Goal: Communication & Community: Answer question/provide support

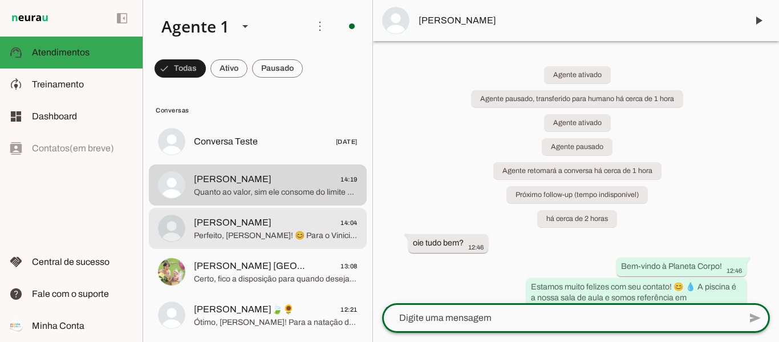
click at [237, 234] on span "Perfeito, [PERSON_NAME]! 😊 Para o Vinicius, de 6 anos, as aulas podem ser feita…" at bounding box center [276, 235] width 164 height 11
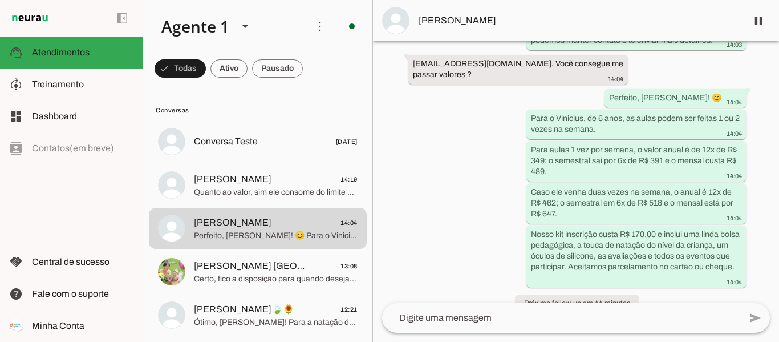
scroll to position [877, 0]
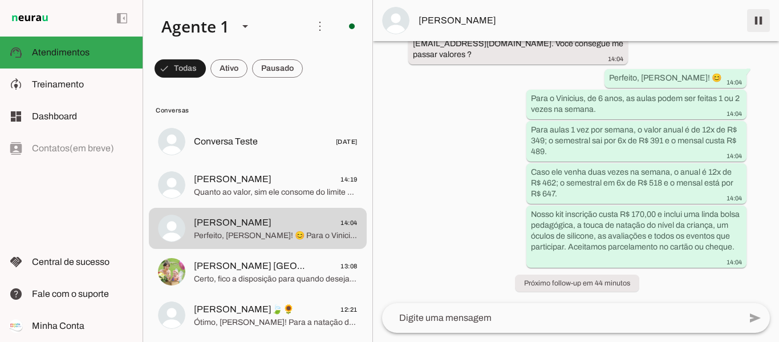
click at [764, 26] on span at bounding box center [758, 20] width 27 height 27
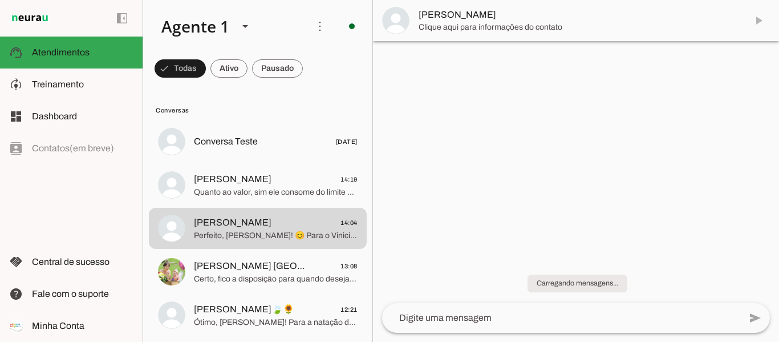
scroll to position [0, 0]
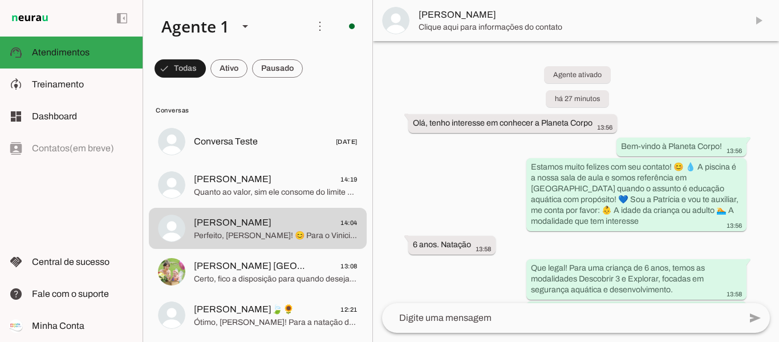
click at [458, 323] on textarea at bounding box center [561, 318] width 358 height 14
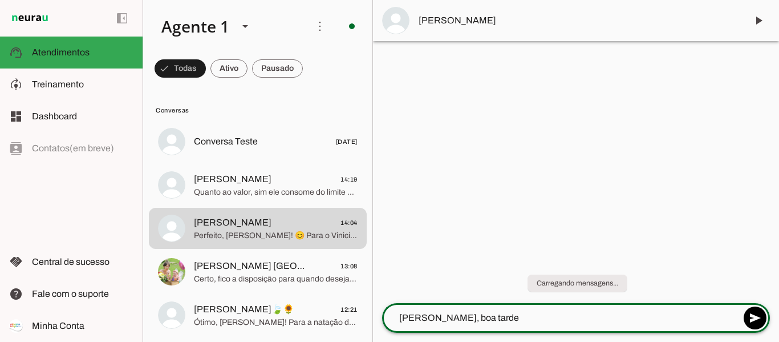
type textarea "[PERSON_NAME], boa tarde!"
type textarea "Me chamo Tainara e vou dar sequencia no seu atendimento"
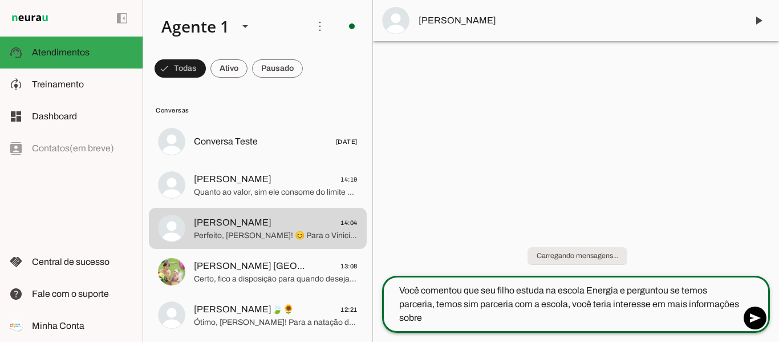
type textarea "Você comentou que seu filho estuda na escola Energia e perguntou se temos parce…"
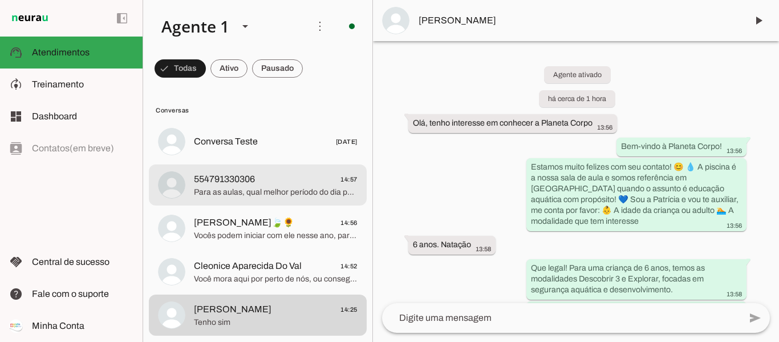
click at [287, 185] on span "554791330306 14:57" at bounding box center [276, 179] width 164 height 14
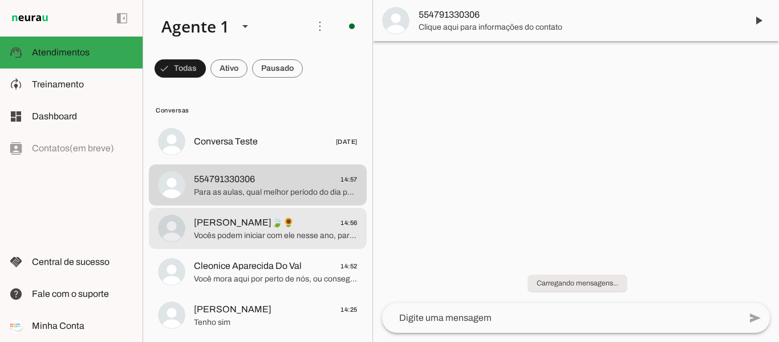
click at [296, 226] on span "[PERSON_NAME]🍃🌻 14:56" at bounding box center [276, 223] width 164 height 14
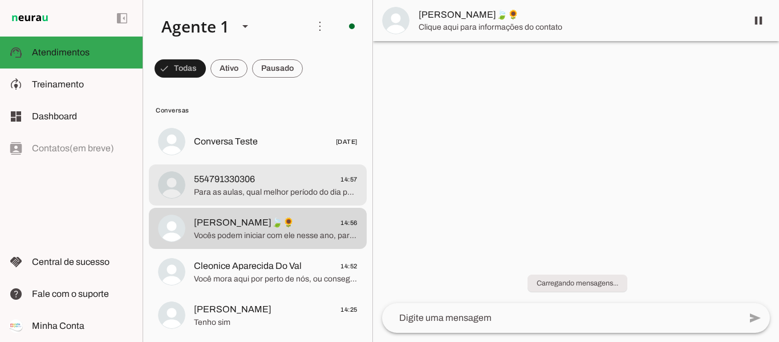
click at [295, 180] on span "554791330306 14:57" at bounding box center [276, 179] width 164 height 14
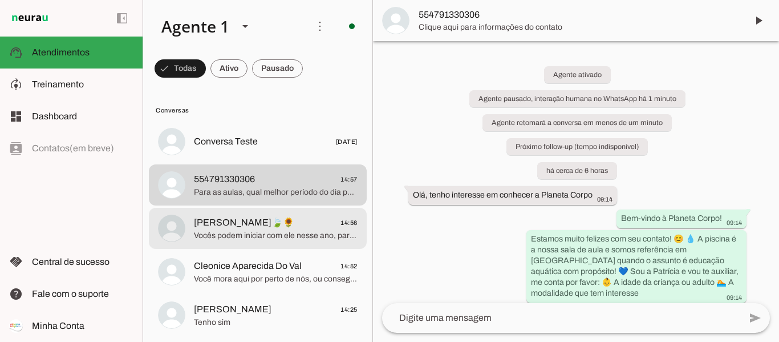
click at [250, 231] on span "Vocês podem iniciar com ele nesse ano, para darmos início ao desenvolvimento de…" at bounding box center [276, 235] width 164 height 11
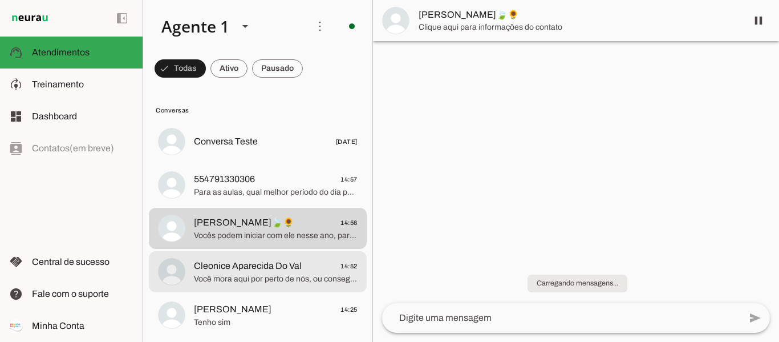
click at [283, 278] on span "Você mora aqui por perto de nós, ou consegue deslocamento?" at bounding box center [276, 278] width 164 height 11
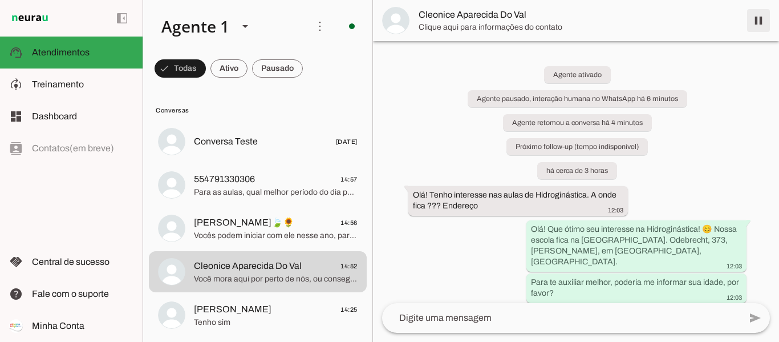
click at [753, 22] on span at bounding box center [758, 20] width 27 height 27
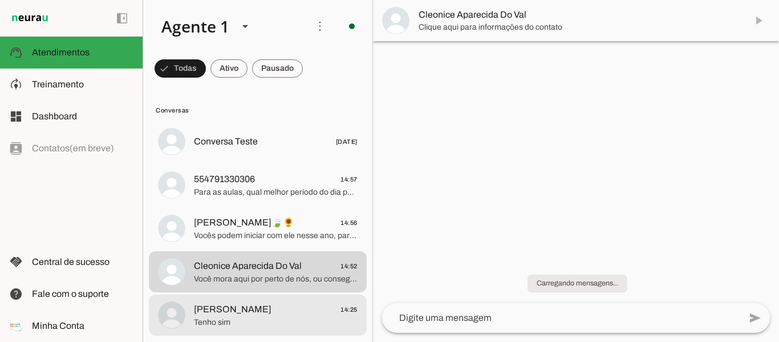
click at [287, 317] on span "Tenho sim" at bounding box center [276, 322] width 164 height 11
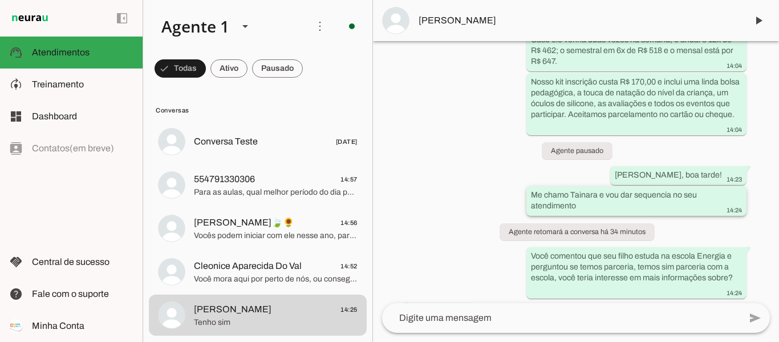
scroll to position [1063, 0]
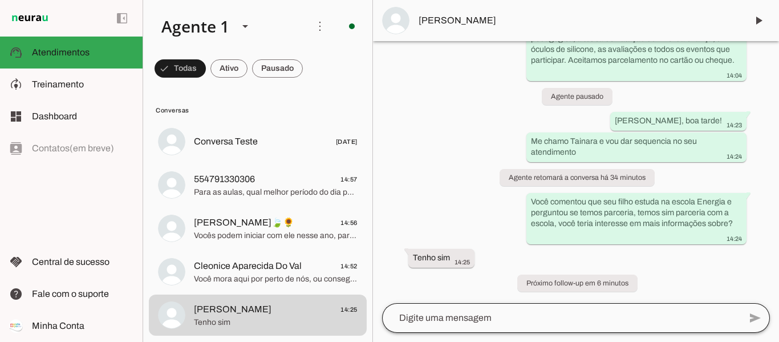
click at [519, 325] on div at bounding box center [561, 318] width 358 height 30
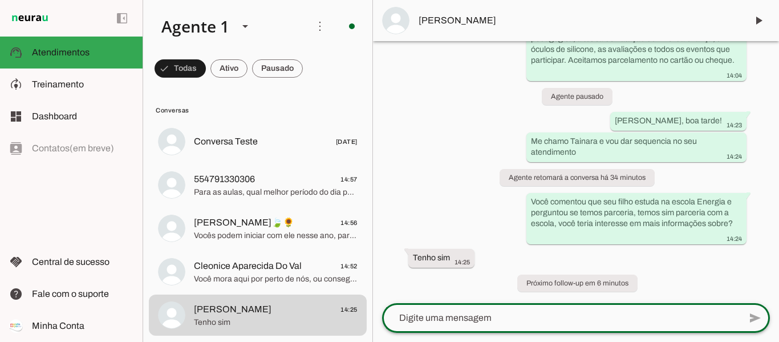
click at [520, 311] on textarea at bounding box center [561, 318] width 358 height 14
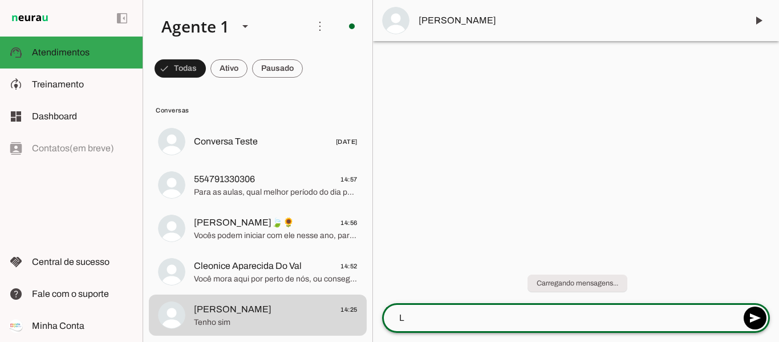
scroll to position [0, 0]
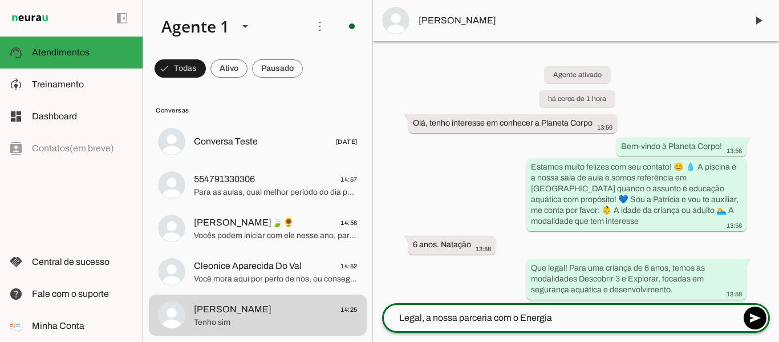
type textarea "Legal, a nossa parceria com o Energia"
type md-outlined-text-field "Legal, a nossa parceria com o Energia"
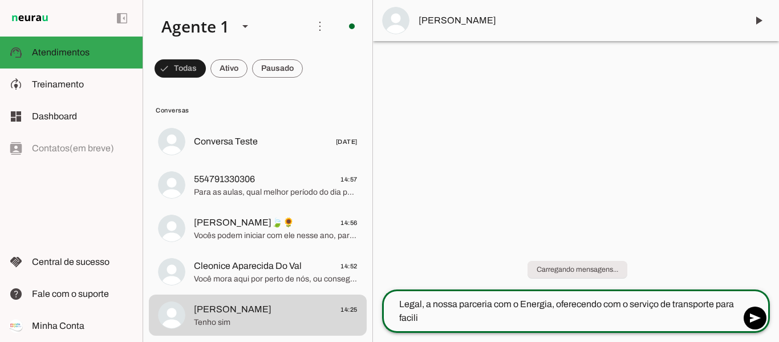
type textarea "Legal, a nossa parceria com o Energia, oferecendo com o serviço de transporte p…"
type md-outlined-text-field "Legal, a nossa parceria com o Energia, oferecendo com o serviço de transporte p…"
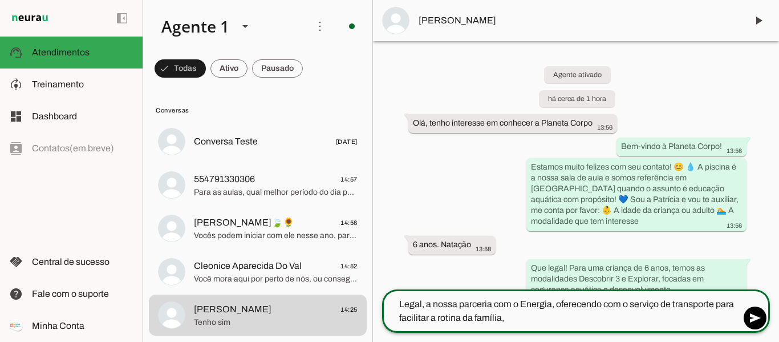
type textarea "Legal, a nossa parceria com o Energia, oferecendo com o serviço de transporte p…"
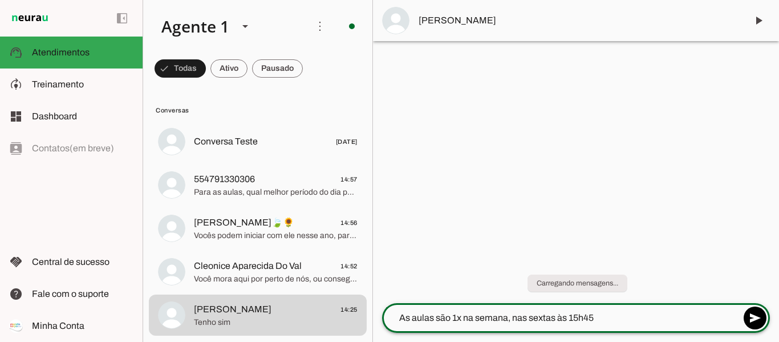
type textarea "As aulas são 1x na semana, nas sextas às 15h45"
type textarea "Nossos professores ficam dentro da piscina com os alunos"
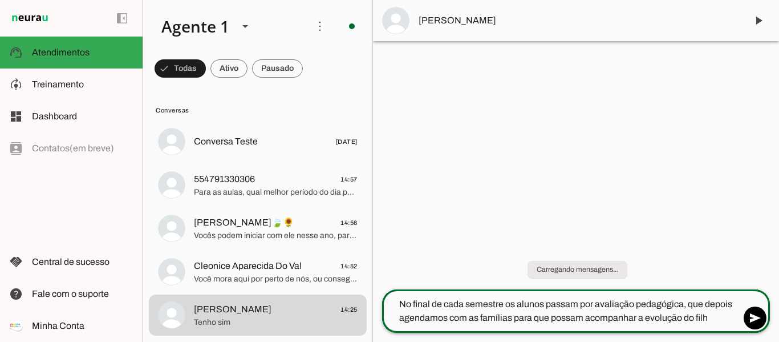
type textarea "No final de cada semestre os alunos passam por avaliação pedagógica, que depois…"
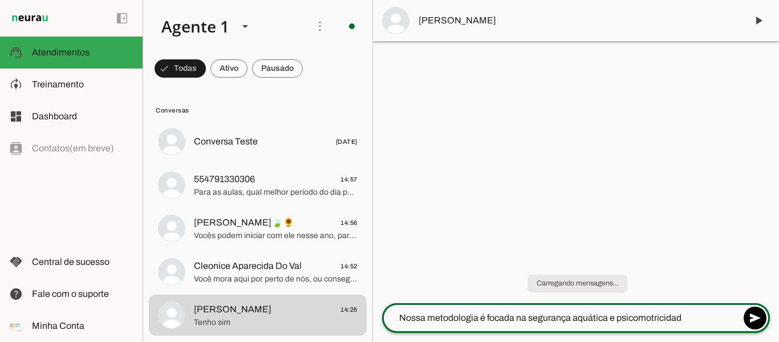
type textarea "Nossa metodologia é focada na segurança aquática e psicomotricidade"
type textarea "Seu filho fica período integral no Energia?"
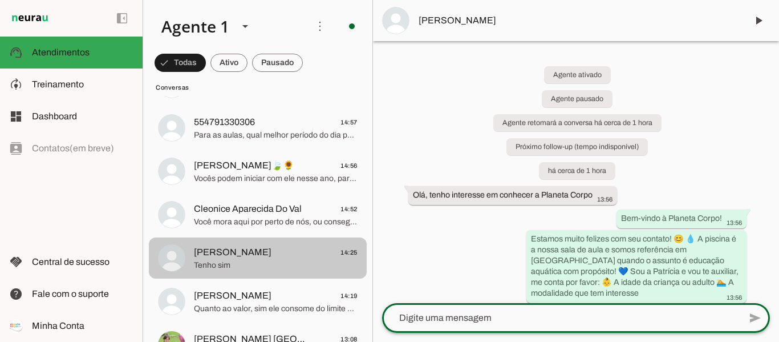
scroll to position [114, 0]
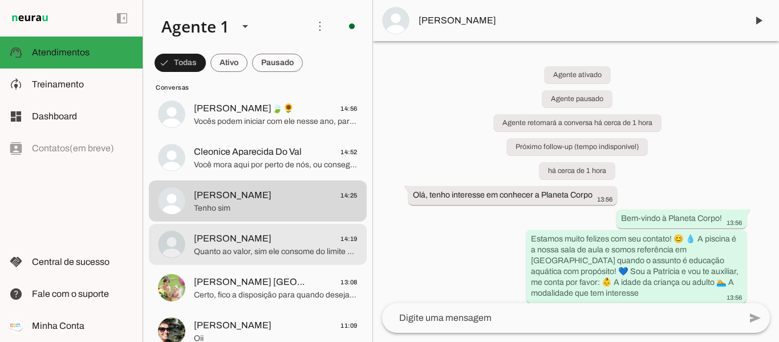
click at [304, 248] on span "Quanto ao valor, sim ele consome do limite do cartão do cliente." at bounding box center [276, 251] width 164 height 11
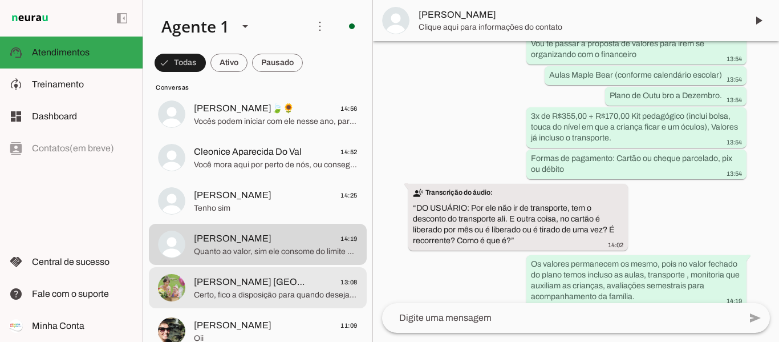
click at [300, 297] on span "Certo, fico a disposição para quando desejarem agendar uma aula experimental pa…" at bounding box center [276, 294] width 164 height 11
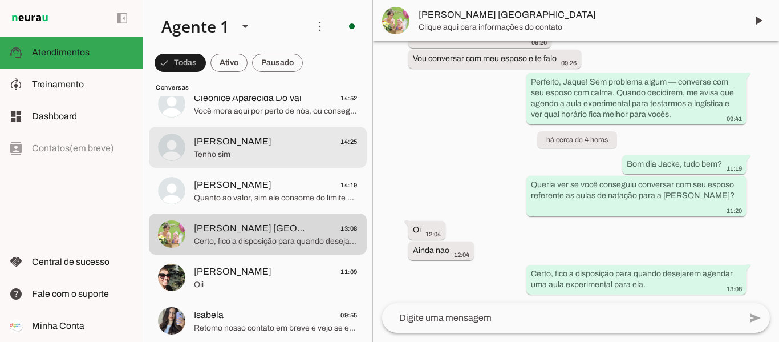
scroll to position [228, 0]
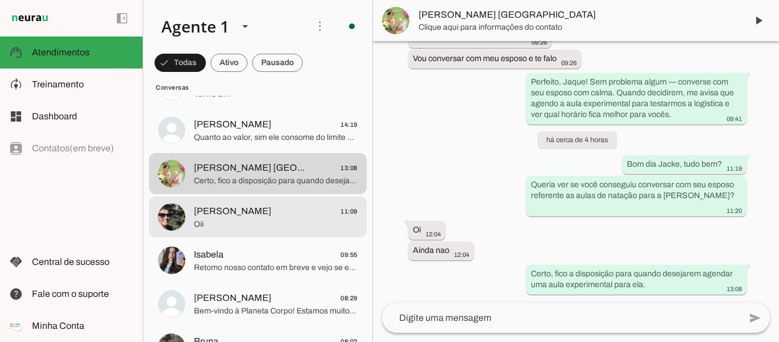
click at [273, 205] on span "[PERSON_NAME] 11:09" at bounding box center [276, 211] width 164 height 14
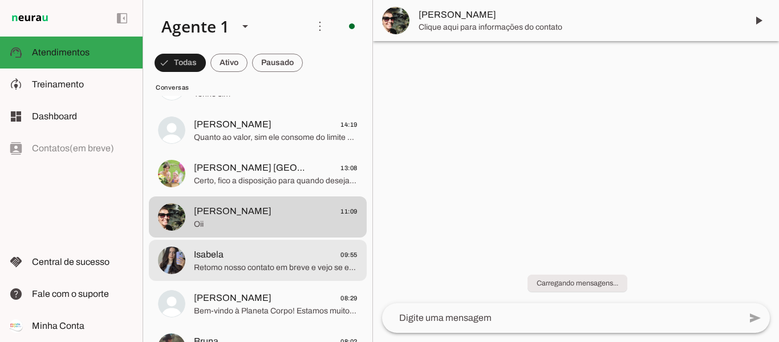
click at [283, 260] on span "Isabela 09:55" at bounding box center [276, 255] width 164 height 14
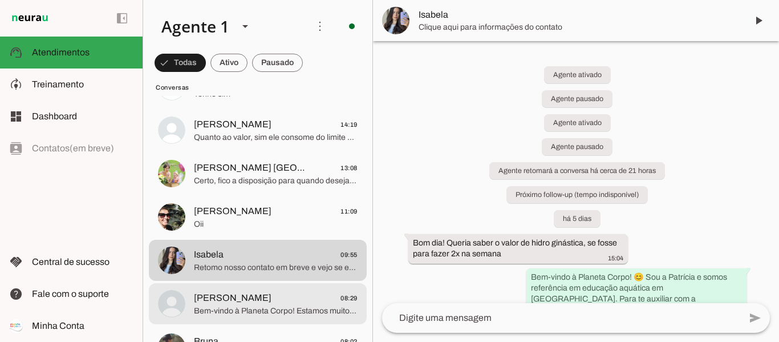
click at [299, 299] on span "[PERSON_NAME] 08:29" at bounding box center [276, 298] width 164 height 14
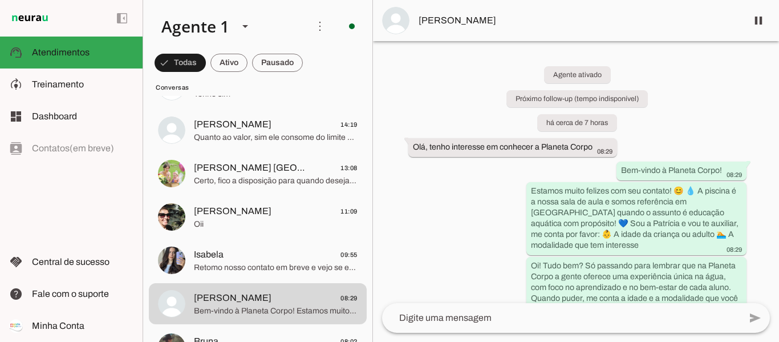
click at [149, 283] on button "[PERSON_NAME] 08:29 Bem-vindo à Planeta Corpo! Estamos muito felizes com seu co…" at bounding box center [258, 303] width 218 height 41
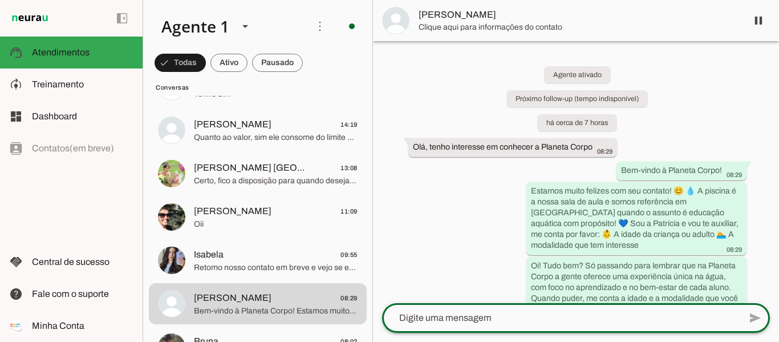
click at [538, 321] on textarea at bounding box center [561, 318] width 358 height 14
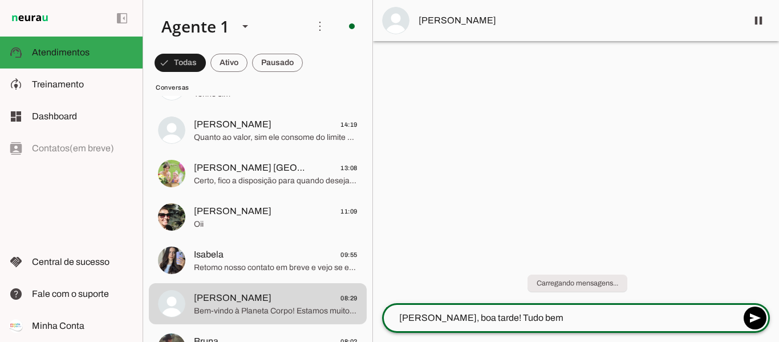
type textarea "[PERSON_NAME], boa tarde! Tudo bem?"
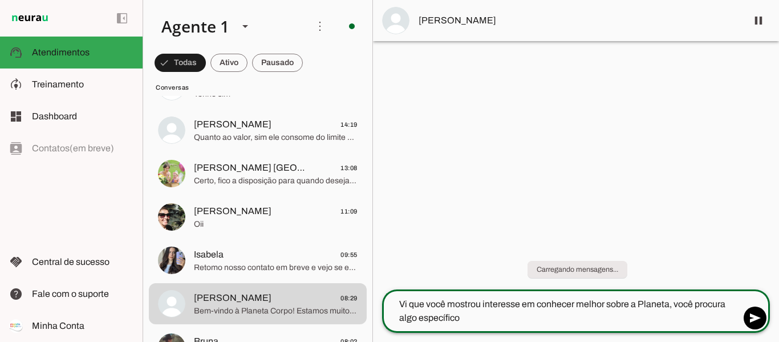
type textarea "Vi que você mostrou interesse em conhecer melhor sobre a Planeta, você procura …"
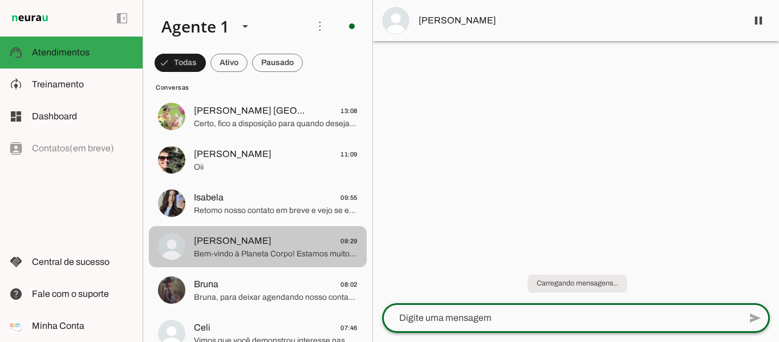
scroll to position [342, 0]
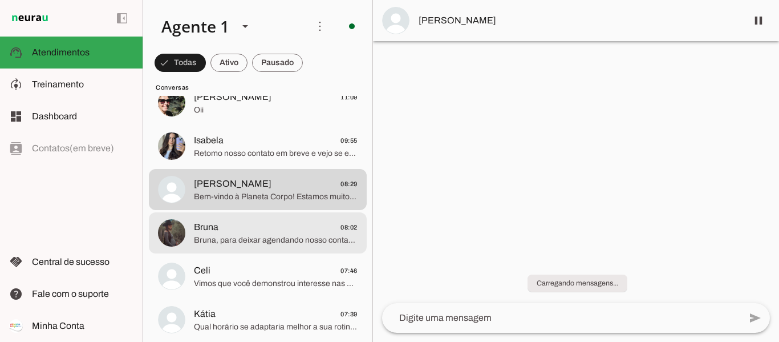
click at [284, 241] on span "Bruna, para deixar agendando nosso contato em novembro, você poderia me passar …" at bounding box center [276, 239] width 164 height 11
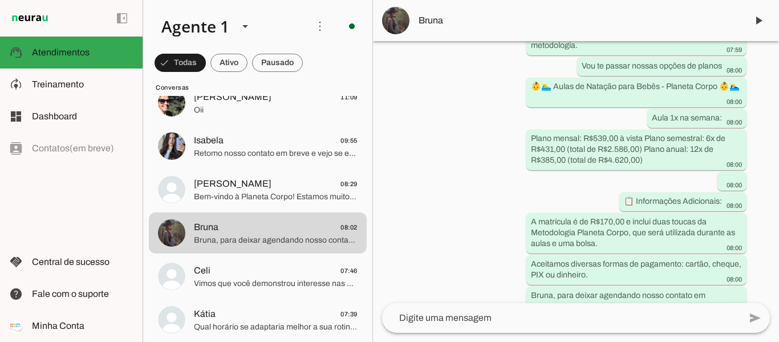
scroll to position [1146, 0]
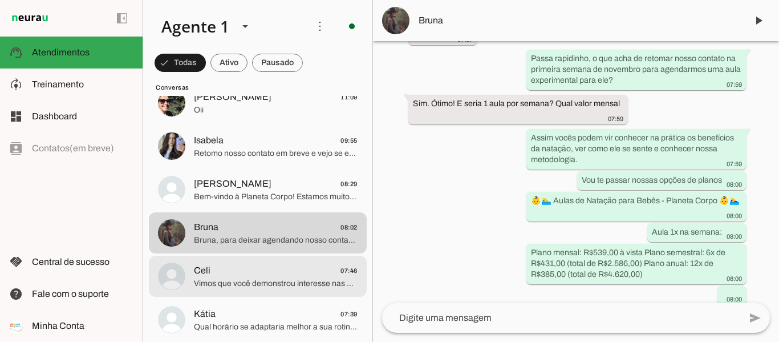
click at [274, 275] on span "Celi 07:46" at bounding box center [276, 271] width 164 height 14
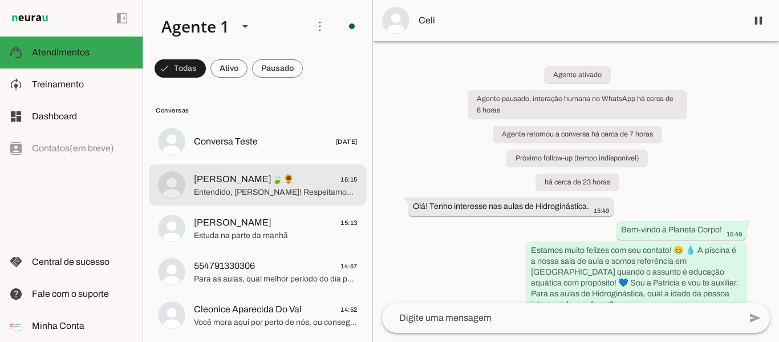
click at [276, 175] on span "[PERSON_NAME]🍃🌻" at bounding box center [244, 179] width 100 height 14
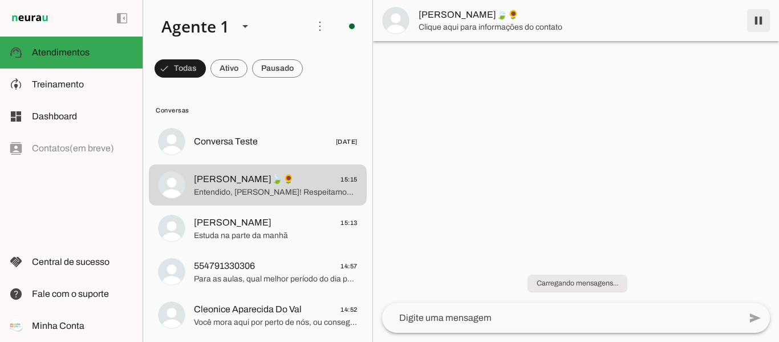
click at [755, 23] on span at bounding box center [758, 20] width 27 height 27
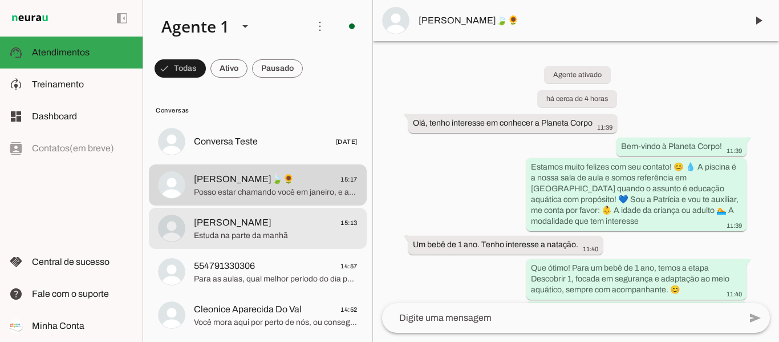
click at [311, 228] on span "[PERSON_NAME] 15:13" at bounding box center [276, 223] width 164 height 14
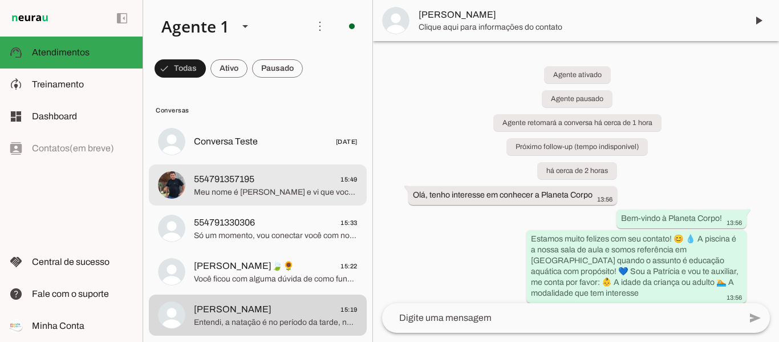
click at [279, 188] on span "Meu nome é [PERSON_NAME] e vi que você mostrou interesse em saber sobre a hidro…" at bounding box center [276, 192] width 164 height 11
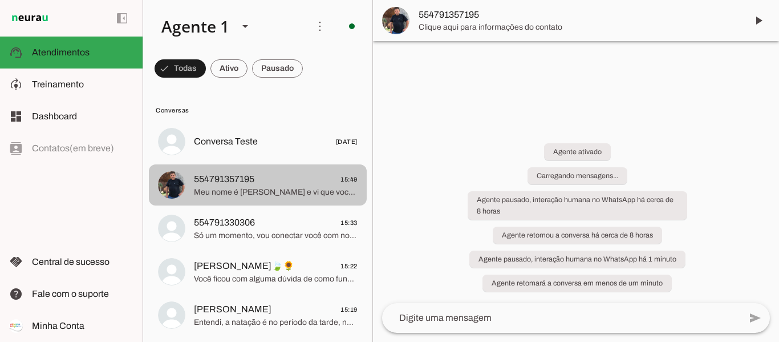
scroll to position [102, 0]
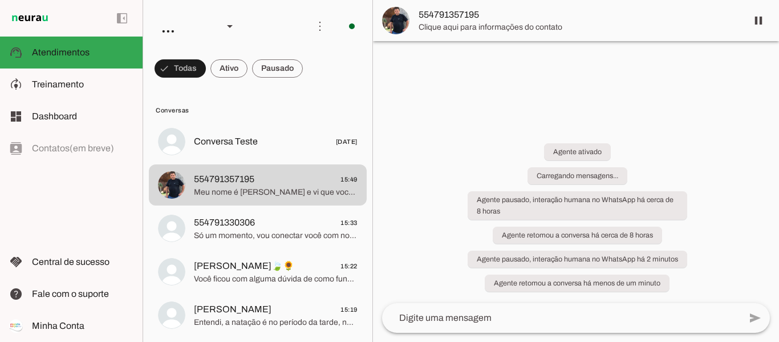
scroll to position [113, 0]
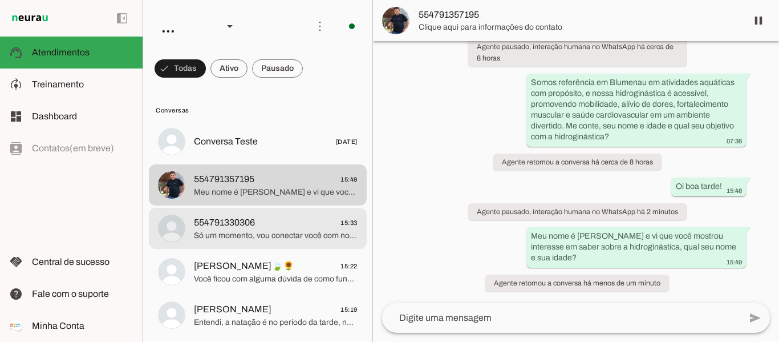
click at [291, 226] on span "554791330306 15:33" at bounding box center [276, 223] width 164 height 14
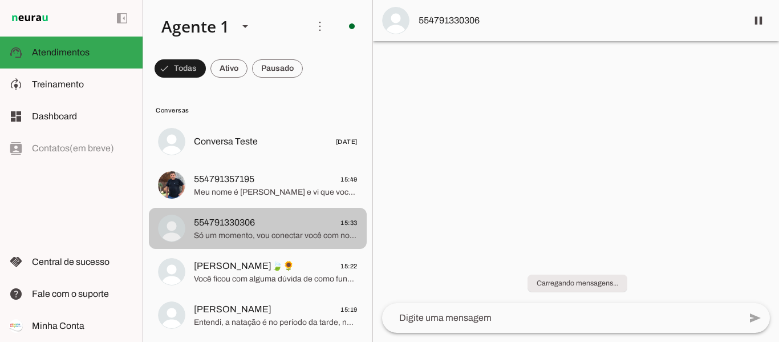
click at [309, 226] on span "554791330306 15:33" at bounding box center [276, 223] width 164 height 14
click at [312, 224] on span "554791330306 15:33" at bounding box center [276, 223] width 164 height 14
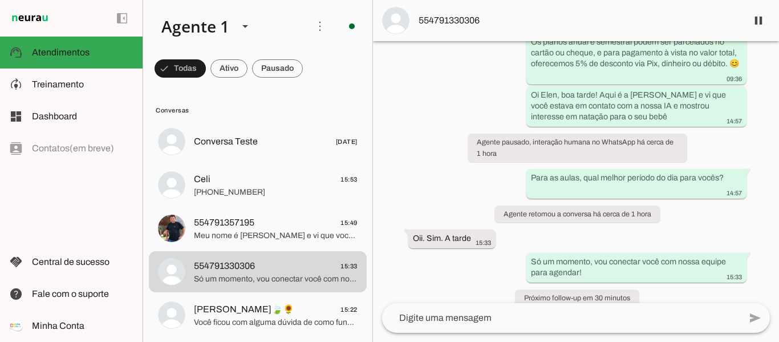
scroll to position [914, 0]
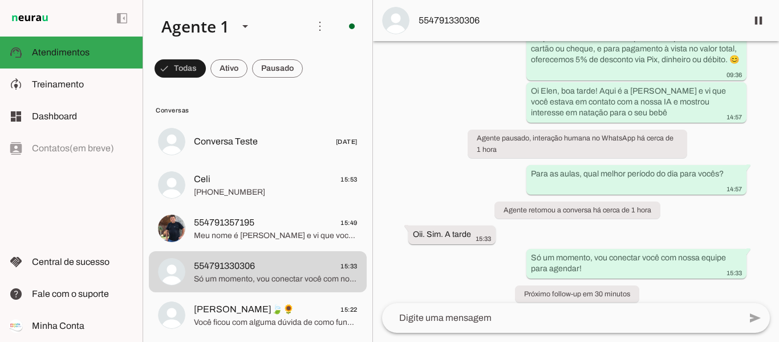
click at [530, 320] on textarea at bounding box center [561, 318] width 358 height 14
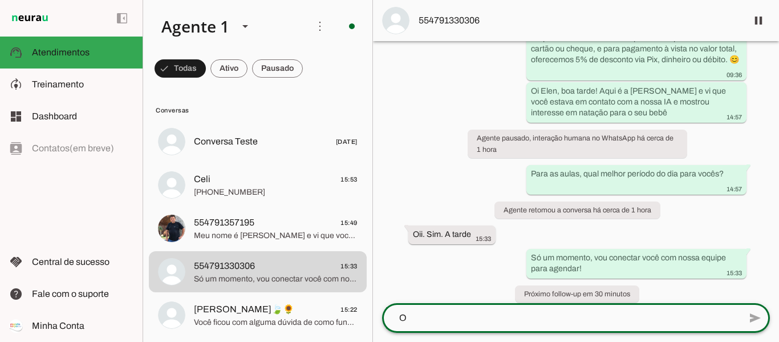
scroll to position [0, 0]
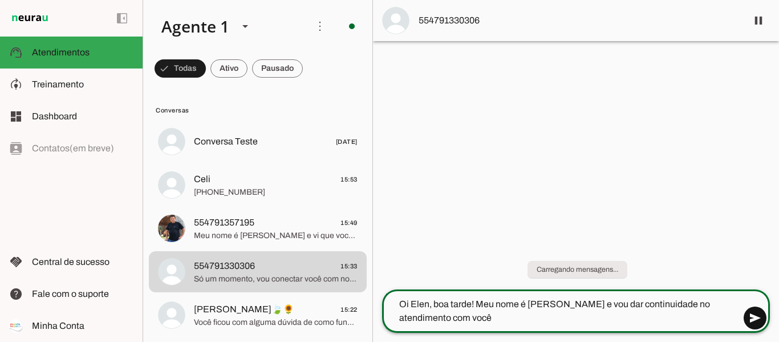
type textarea "Oi Elen, boa tarde! Meu nome é Renata e vou dar continuidade no atendimento com…"
type md-outlined-text-field "Oi Elen, boa tarde! Meu nome é Renata e vou dar continuidade no atendimento com…"
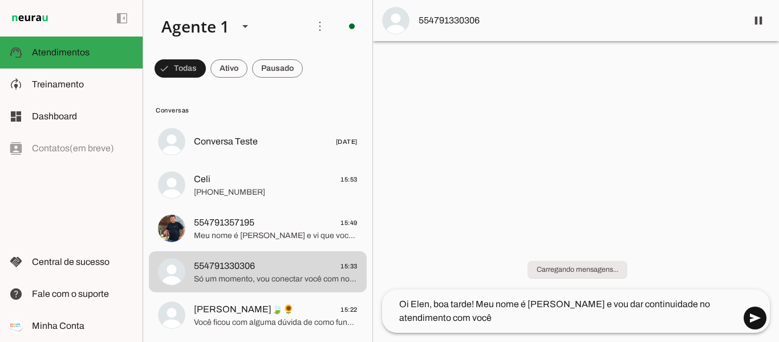
click at [755, 319] on span at bounding box center [754, 317] width 27 height 27
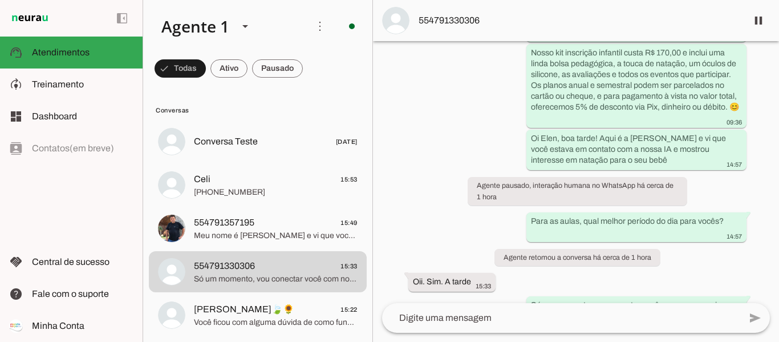
scroll to position [946, 0]
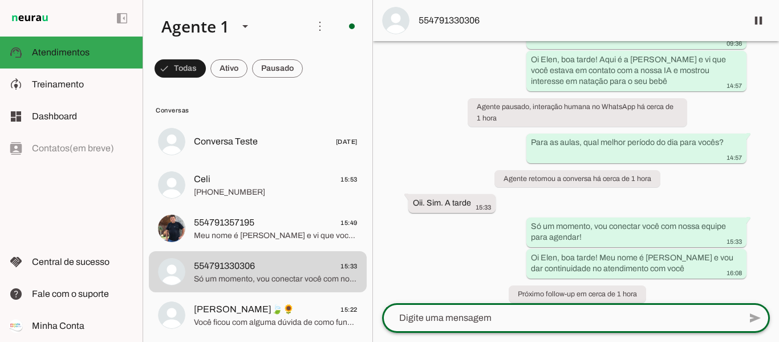
click at [548, 320] on textarea at bounding box center [561, 318] width 358 height 14
click at [759, 22] on span at bounding box center [758, 20] width 27 height 27
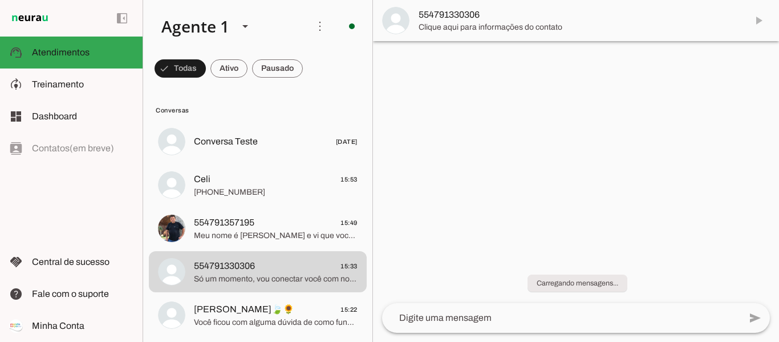
scroll to position [0, 0]
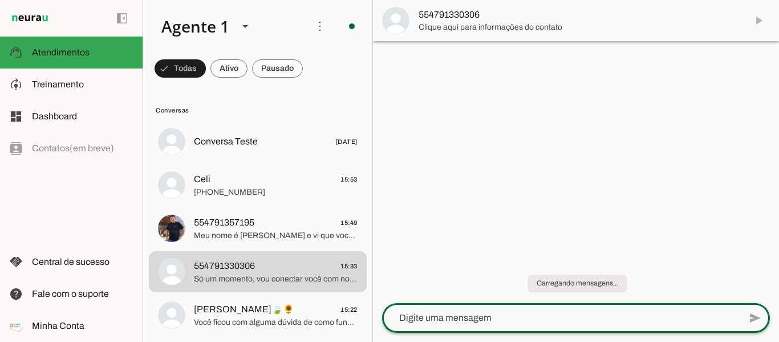
click at [524, 320] on textarea at bounding box center [561, 318] width 358 height 14
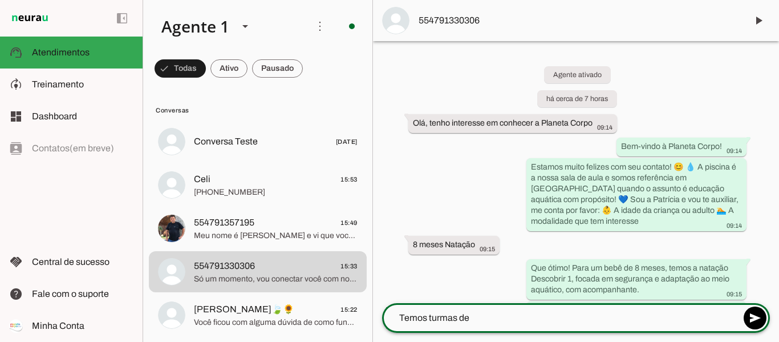
type textarea "Temos turmas de"
type md-outlined-text-field "Temos turmas de"
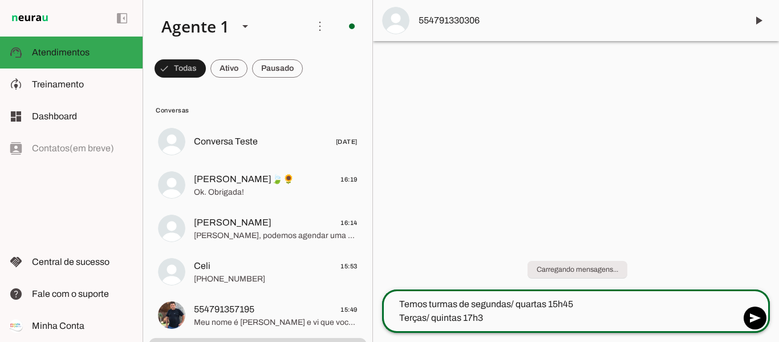
type textarea "Temos turmas de segundas/ quartas 15h45 Terças/ quintas 17h35"
type textarea "Qual das turmas acima encaixa melhor com a disponibilidade de vocês e rotina do…"
type md-outlined-text-field "Qual das turmas acima encaixa melhor com a disponibilidade de vocês e rotina do…"
click at [755, 318] on span at bounding box center [754, 317] width 27 height 27
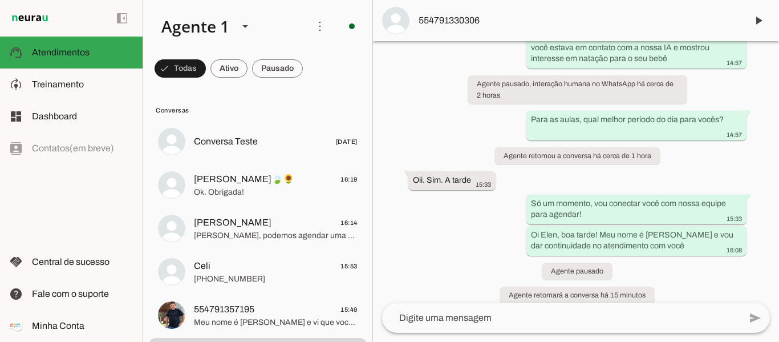
scroll to position [1061, 0]
